Goal: Information Seeking & Learning: Learn about a topic

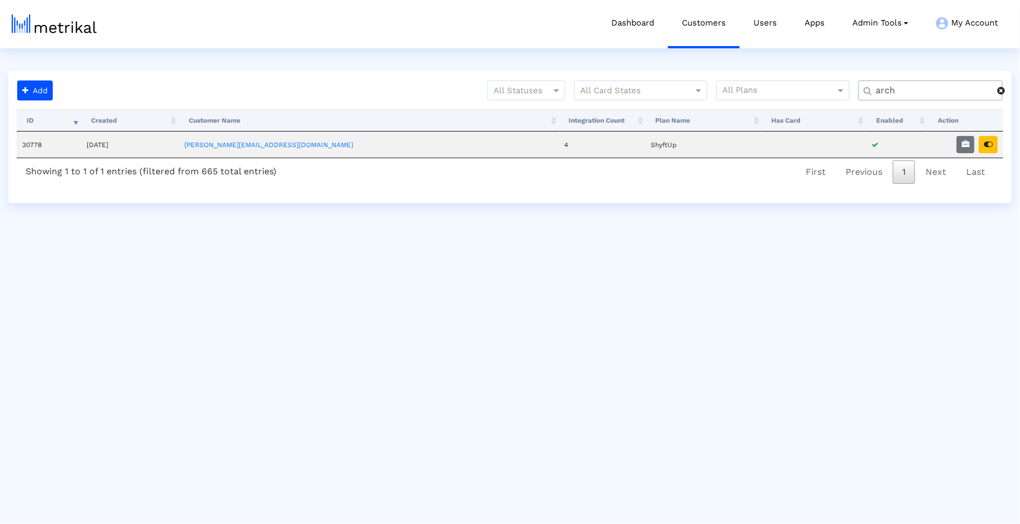
click at [939, 87] on input "arch" at bounding box center [932, 91] width 129 height 12
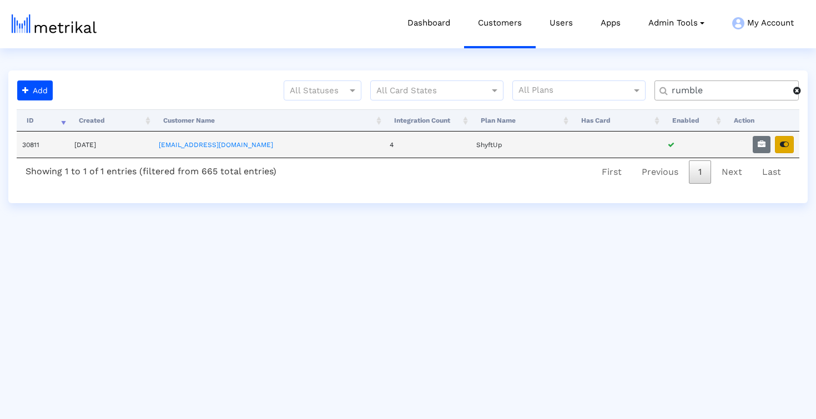
type input "rumble"
click at [776, 142] on button "button" at bounding box center [784, 144] width 19 height 17
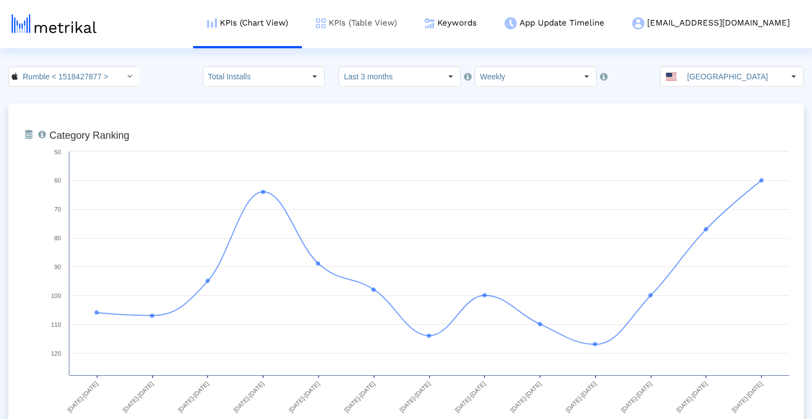
click at [411, 33] on link "KPIs (Table View)" at bounding box center [356, 23] width 109 height 46
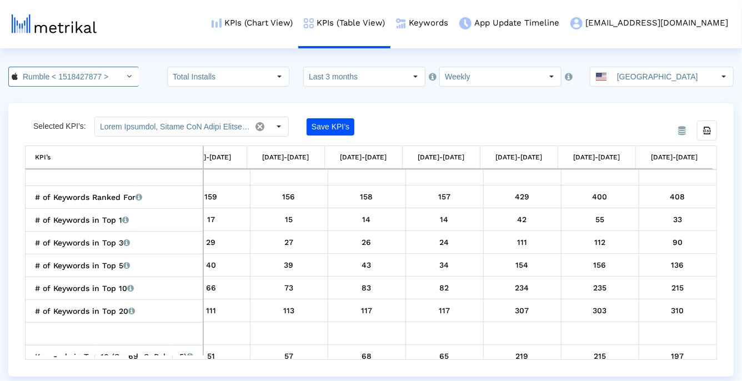
click at [39, 80] on input "Rumble < 1518427877 >" at bounding box center [68, 76] width 100 height 19
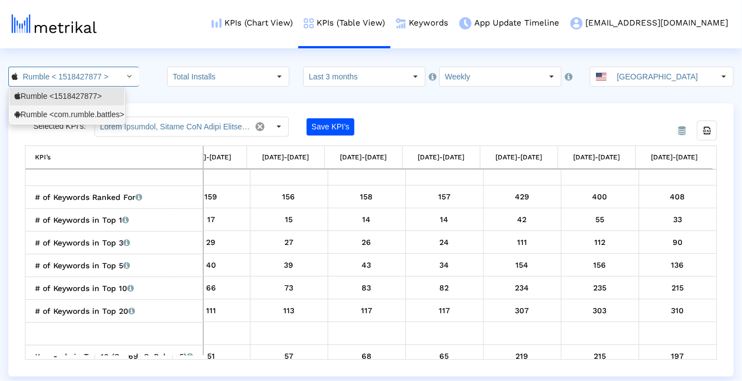
click at [36, 112] on div "Rumble <com.rumble.battles>" at bounding box center [66, 114] width 105 height 11
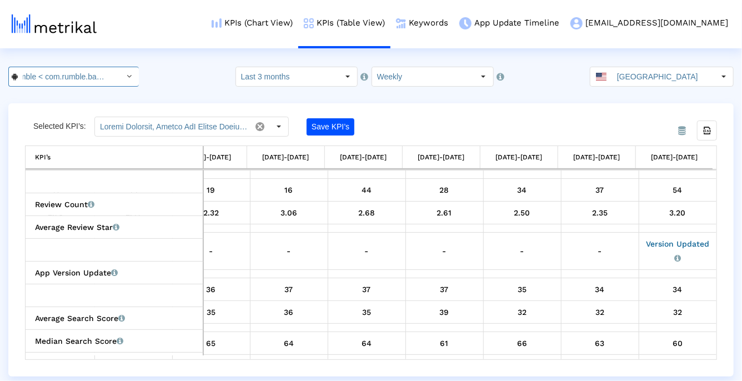
scroll to position [647, 501]
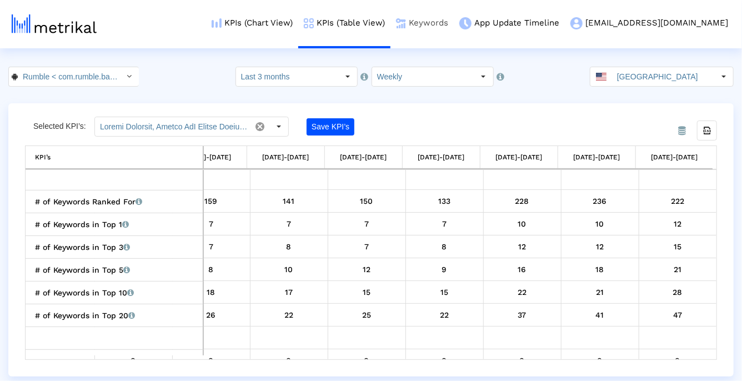
click at [454, 25] on link "Keywords" at bounding box center [421, 23] width 63 height 46
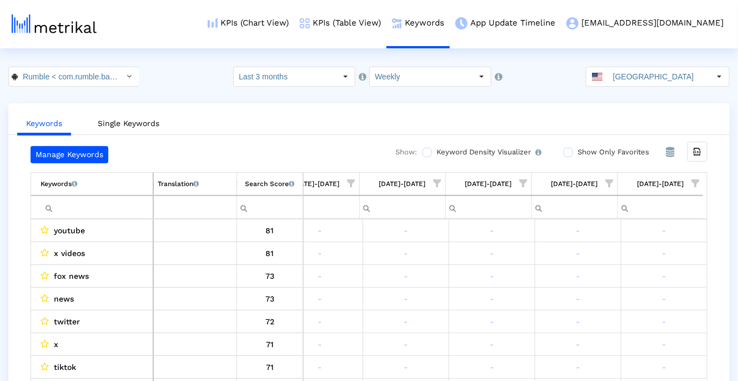
click at [122, 208] on input "Filter cell" at bounding box center [97, 207] width 112 height 18
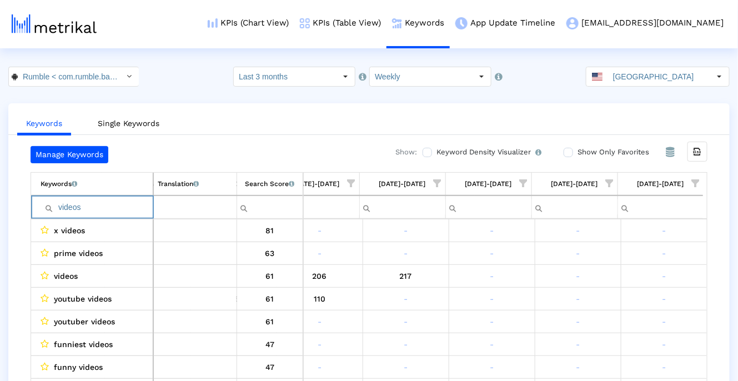
click at [320, 125] on ul "Keywords Single Keywords" at bounding box center [368, 122] width 721 height 26
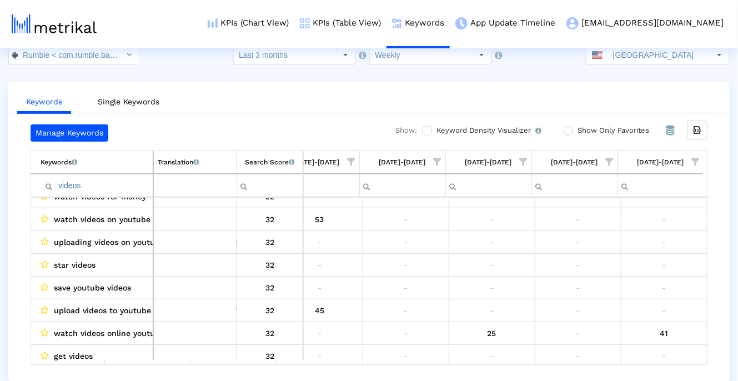
click at [700, 160] on span "Show filter options for column '08/10/25-08/16/25'" at bounding box center [696, 162] width 8 height 8
click at [638, 247] on div "Is One" at bounding box center [641, 241] width 99 height 22
click at [638, 259] on div "Between 2-3" at bounding box center [641, 263] width 99 height 22
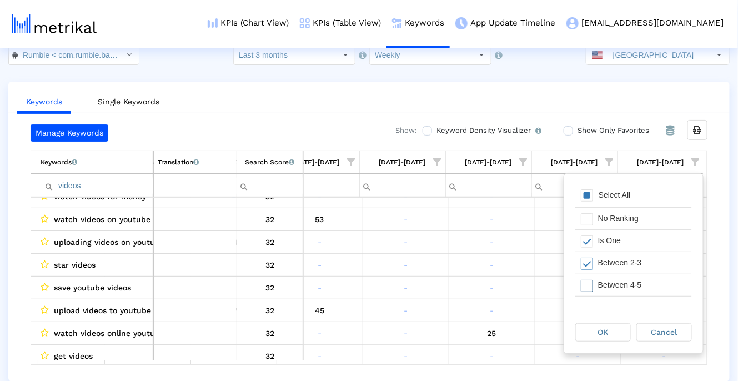
click at [638, 279] on div "Between 4-5" at bounding box center [641, 285] width 99 height 22
click at [636, 287] on div "Between 6-10" at bounding box center [641, 289] width 99 height 22
click at [618, 325] on div "OK" at bounding box center [603, 332] width 54 height 17
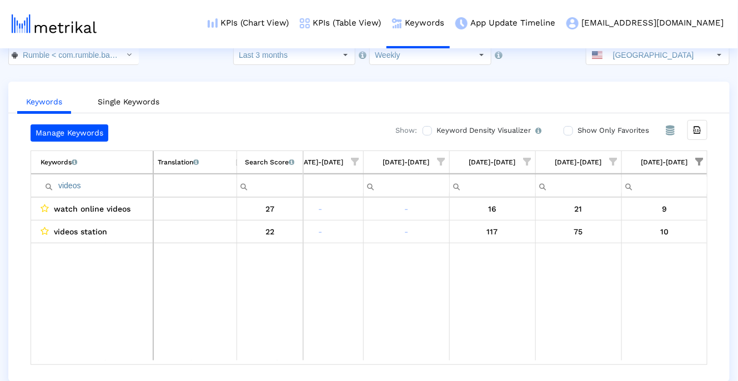
click at [147, 183] on input "videos" at bounding box center [97, 186] width 112 height 18
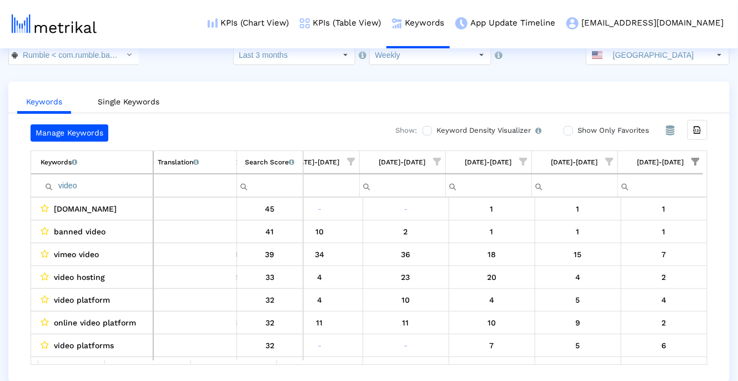
click at [102, 181] on input "video" at bounding box center [97, 186] width 112 height 18
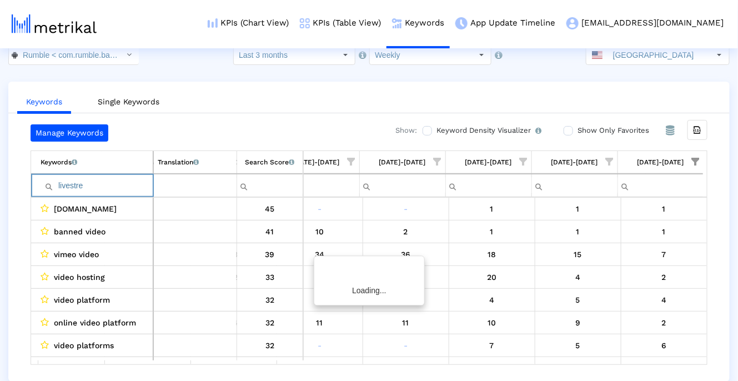
scroll to position [0, 198]
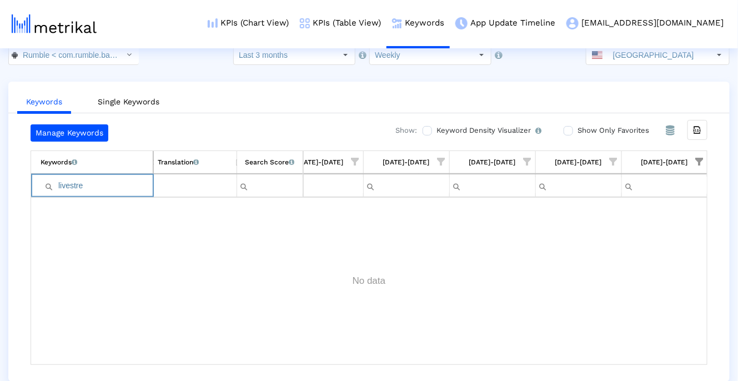
type input "livestre"
click at [698, 159] on span "Show filter options for column '08/10/25-08/16/25'" at bounding box center [700, 162] width 8 height 8
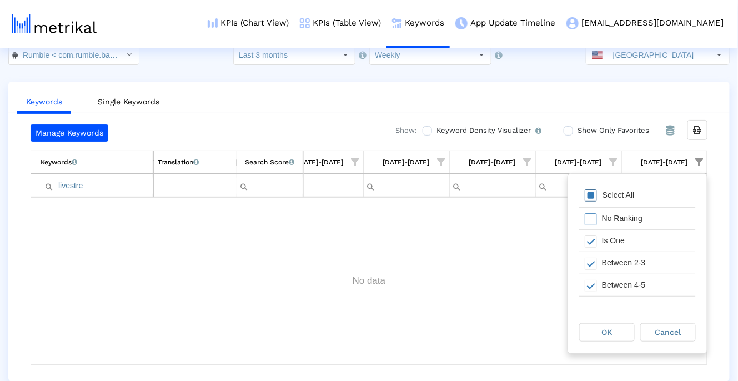
click at [621, 197] on div "Select All" at bounding box center [618, 194] width 43 height 9
click at [601, 338] on div "OK" at bounding box center [607, 332] width 54 height 17
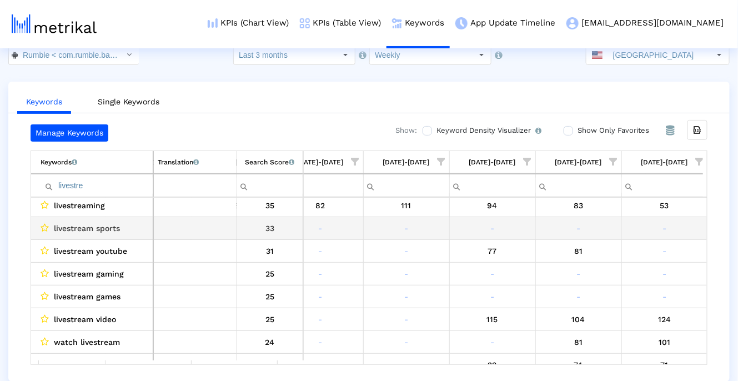
scroll to position [144, 0]
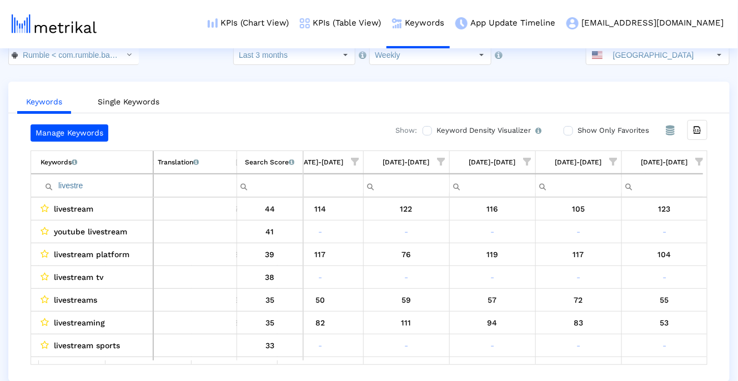
click at [118, 181] on input "livestre" at bounding box center [97, 186] width 112 height 18
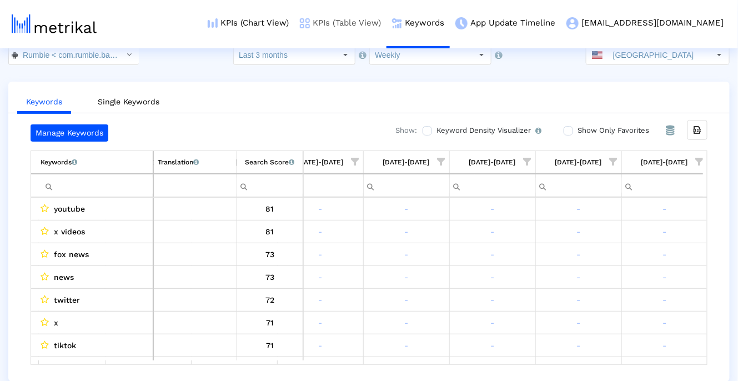
click at [386, 18] on link "KPIs (Table View)" at bounding box center [340, 23] width 92 height 46
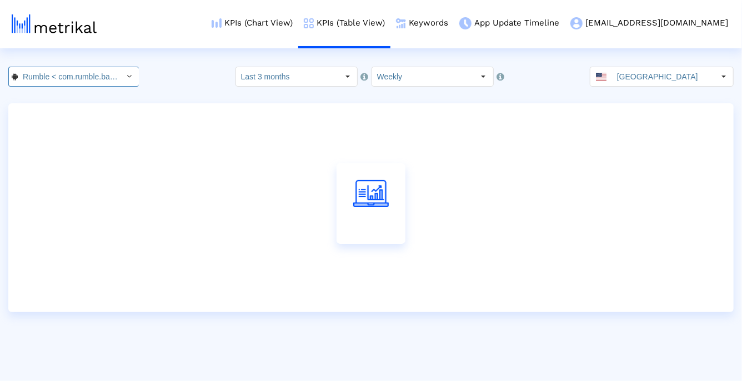
click at [106, 79] on div "Rumble < com.rumble.battles >" at bounding box center [64, 76] width 111 height 19
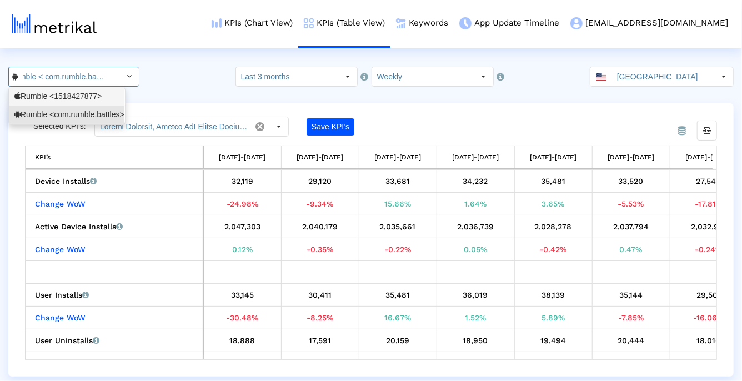
click at [104, 98] on div "Rumble <1518427877>" at bounding box center [66, 96] width 105 height 11
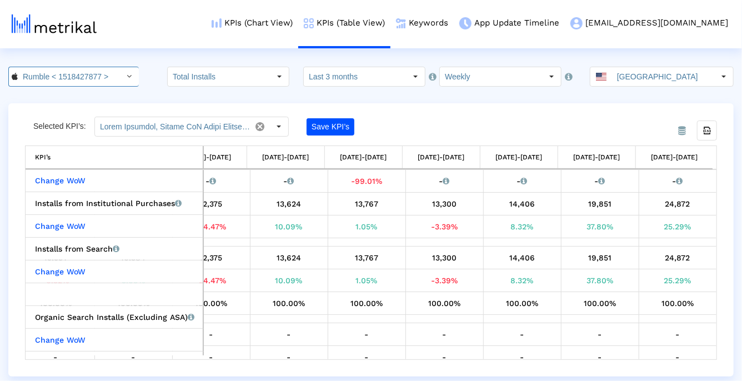
scroll to position [250, 0]
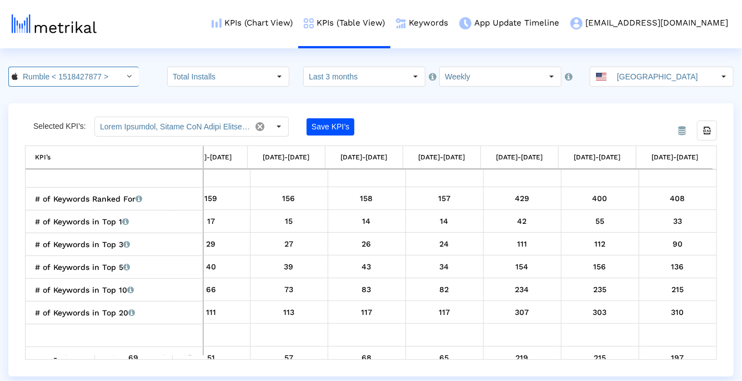
click at [78, 81] on input "Rumble < 1518427877 >" at bounding box center [68, 76] width 100 height 19
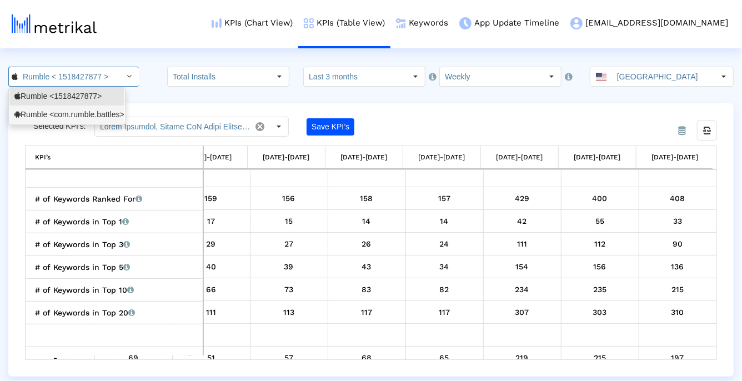
click at [78, 118] on div "Rumble <com.rumble.battles>" at bounding box center [66, 114] width 105 height 11
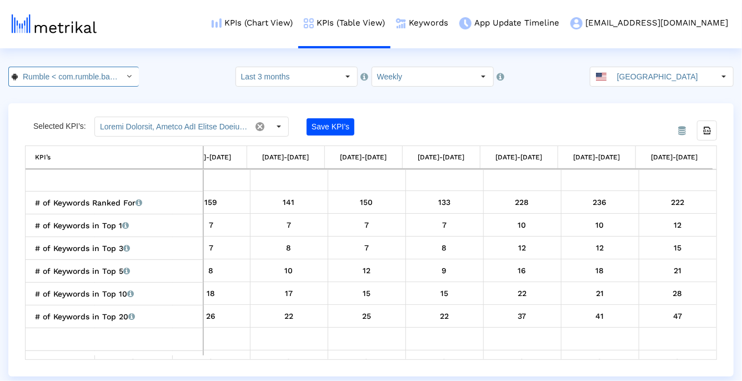
scroll to position [0, 28]
